Goal: Task Accomplishment & Management: Manage account settings

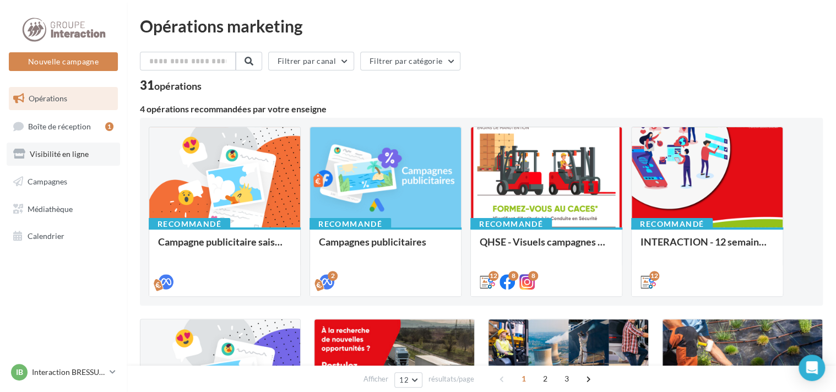
click at [65, 152] on span "Visibilité en ligne" at bounding box center [59, 153] width 59 height 9
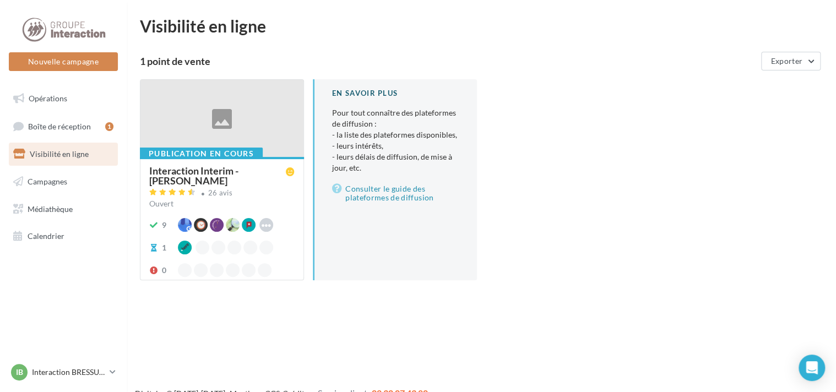
click at [225, 144] on div at bounding box center [221, 119] width 163 height 78
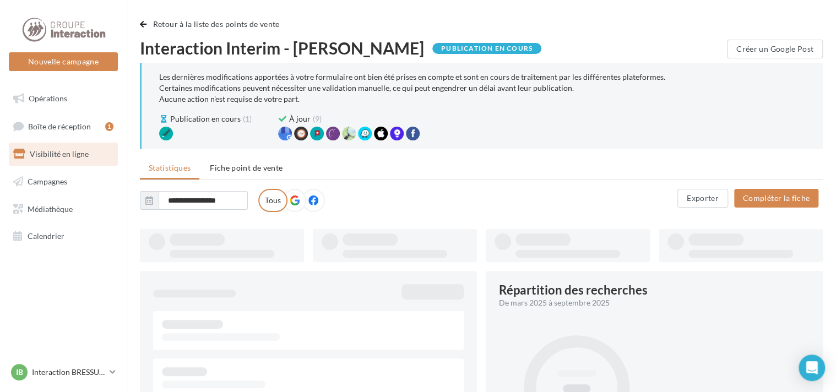
type input "**********"
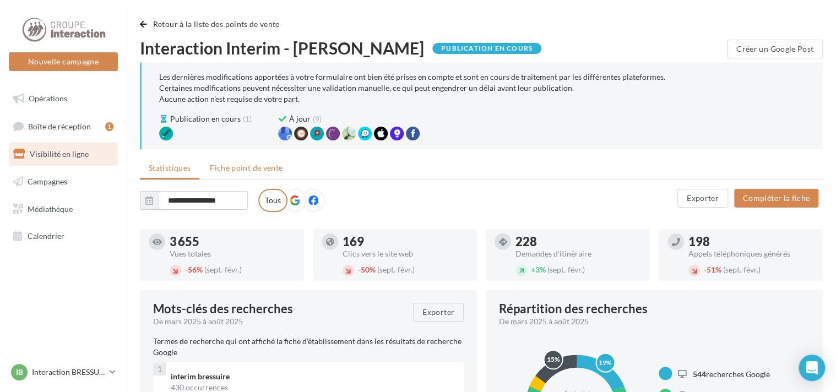
click at [242, 166] on span "Fiche point de vente" at bounding box center [246, 167] width 73 height 9
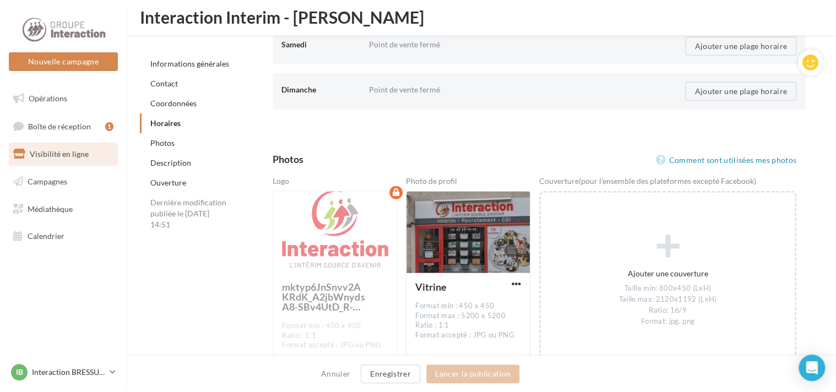
scroll to position [1537, 0]
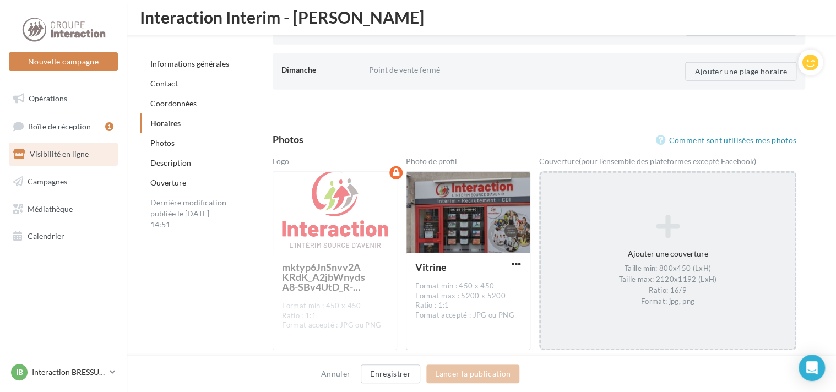
click at [664, 254] on div "Ajouter une couverture Taille min: 800x450 (LxH) Taille max: 2120x1192 (LxH) Ra…" at bounding box center [668, 260] width 254 height 103
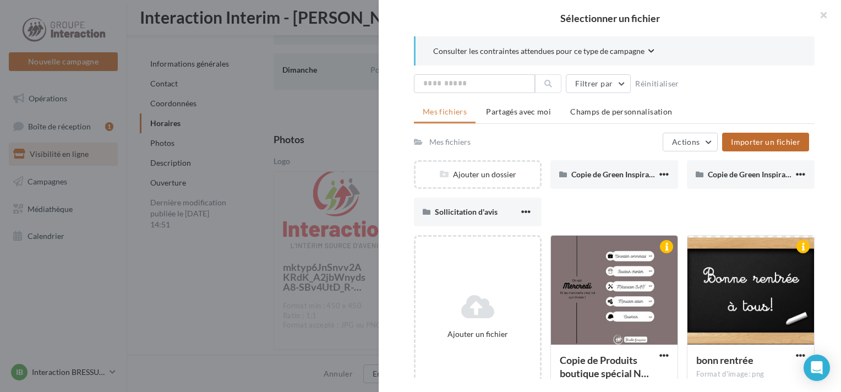
click at [768, 140] on span "Importer un fichier" at bounding box center [765, 141] width 69 height 9
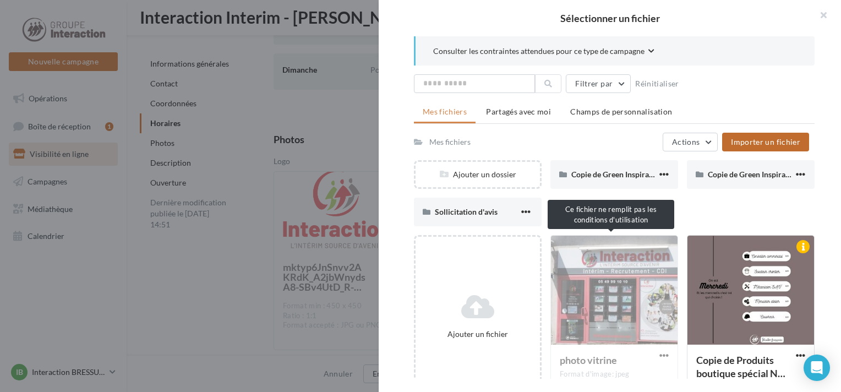
drag, startPoint x: 612, startPoint y: 291, endPoint x: 579, endPoint y: 312, distance: 38.9
click at [579, 312] on div "photo vitrine Format d'image: jpeg" at bounding box center [614, 316] width 128 height 163
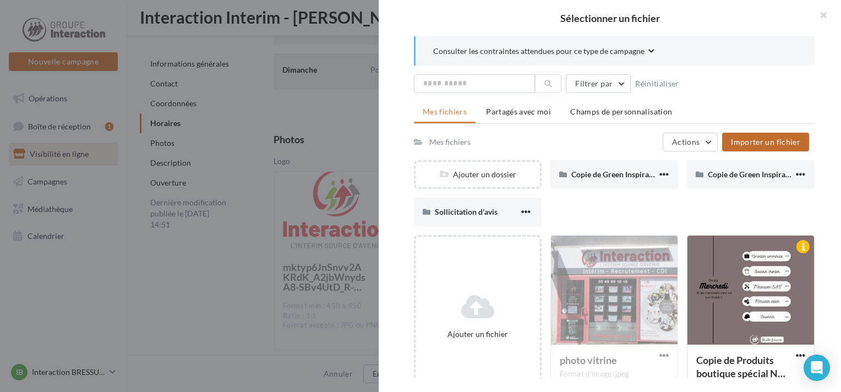
click at [727, 207] on div "Ajouter un dossier Copie de Green Inspirational Spring Quote Facebook Post Copi…" at bounding box center [619, 197] width 410 height 75
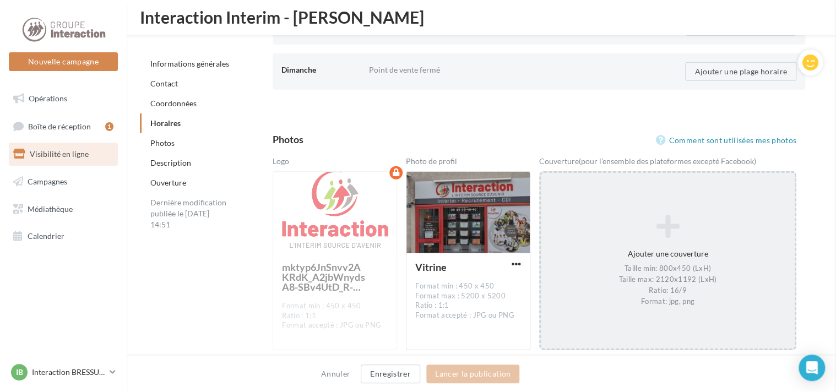
click at [541, 173] on div "Sélectionner un fichier Consulter les contraintes attendues pour ce type de cam…" at bounding box center [668, 173] width 254 height 0
click at [460, 208] on div at bounding box center [467, 213] width 123 height 83
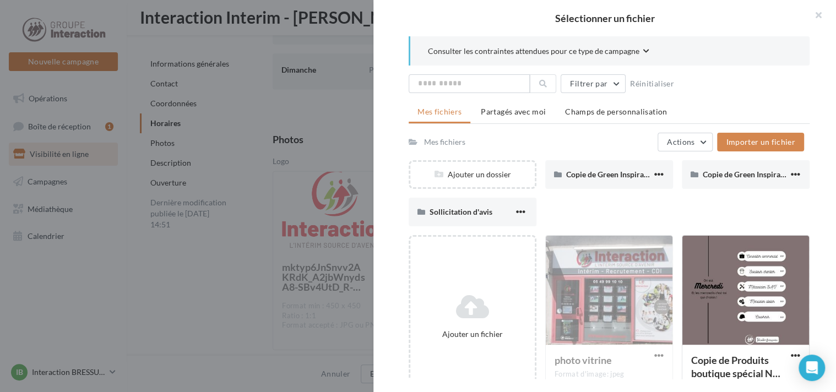
click at [406, 350] on div "Sélectionner un fichier Consulter les contraintes attendues pour ce type de cam…" at bounding box center [468, 350] width 124 height 0
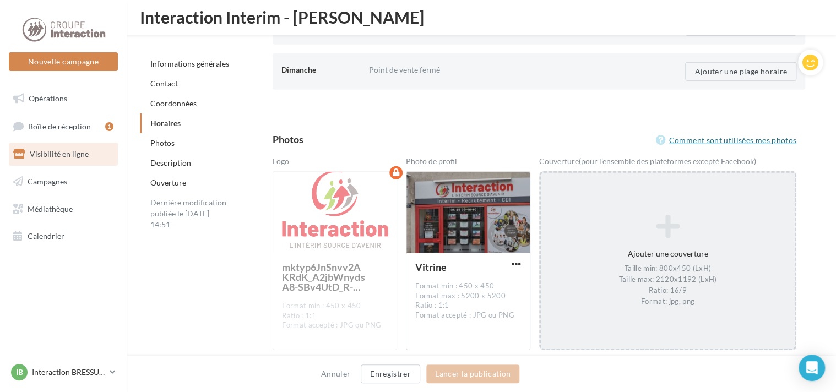
click at [748, 137] on link "Comment sont utilisées mes photos" at bounding box center [725, 140] width 141 height 13
click at [675, 248] on div "Ajouter une couverture Taille min: 800x450 (LxH) Taille max: 2120x1192 (LxH) Ra…" at bounding box center [668, 260] width 254 height 103
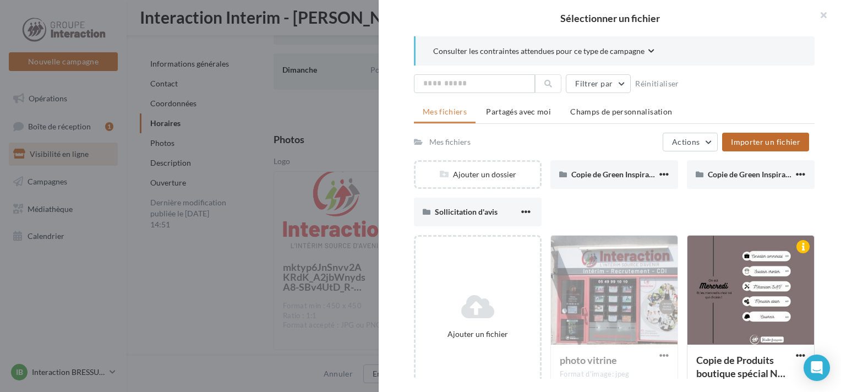
click at [773, 139] on span "Importer un fichier" at bounding box center [765, 141] width 69 height 9
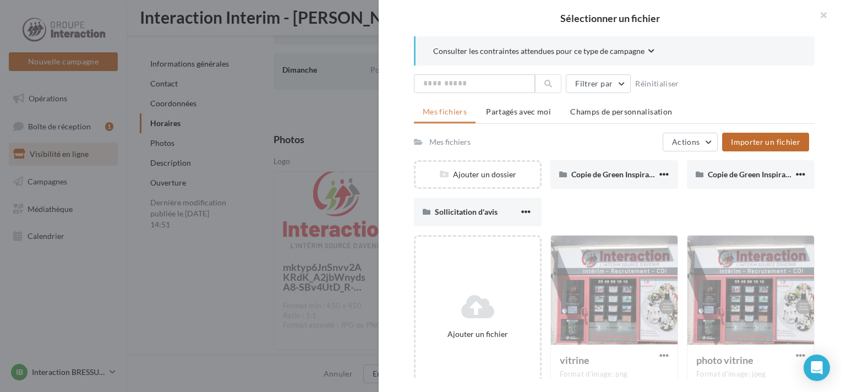
click at [827, 224] on div "Consulter les contraintes attendues pour ce type de campagne Filtrer par Réinit…" at bounding box center [614, 207] width 471 height 342
click at [820, 14] on button "button" at bounding box center [819, 16] width 44 height 33
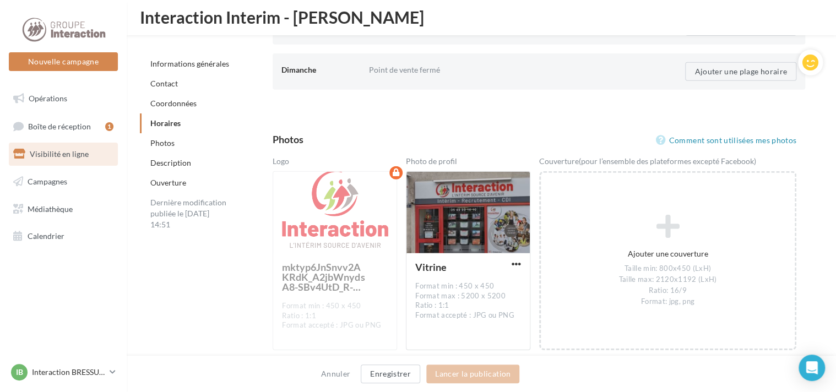
click at [463, 201] on div at bounding box center [467, 213] width 123 height 83
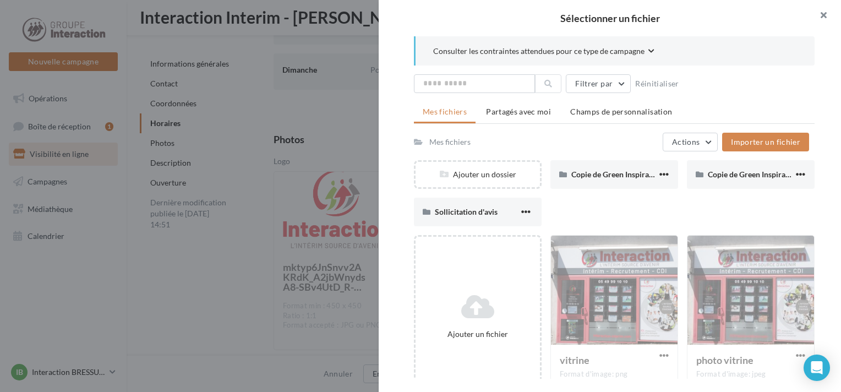
click at [823, 15] on button "button" at bounding box center [819, 16] width 44 height 33
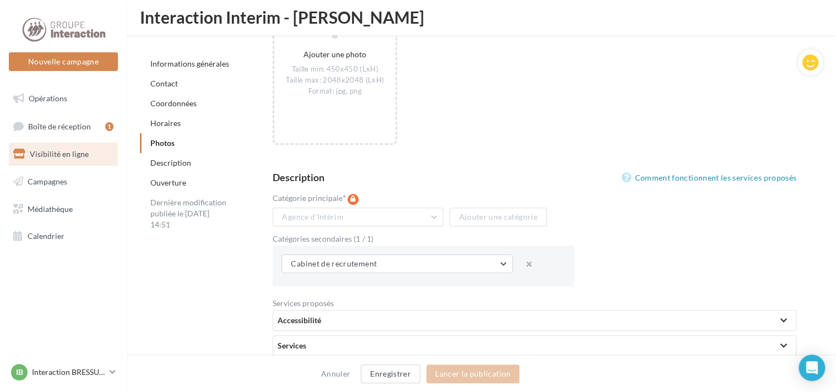
scroll to position [2381, 0]
